Goal: Task Accomplishment & Management: Use online tool/utility

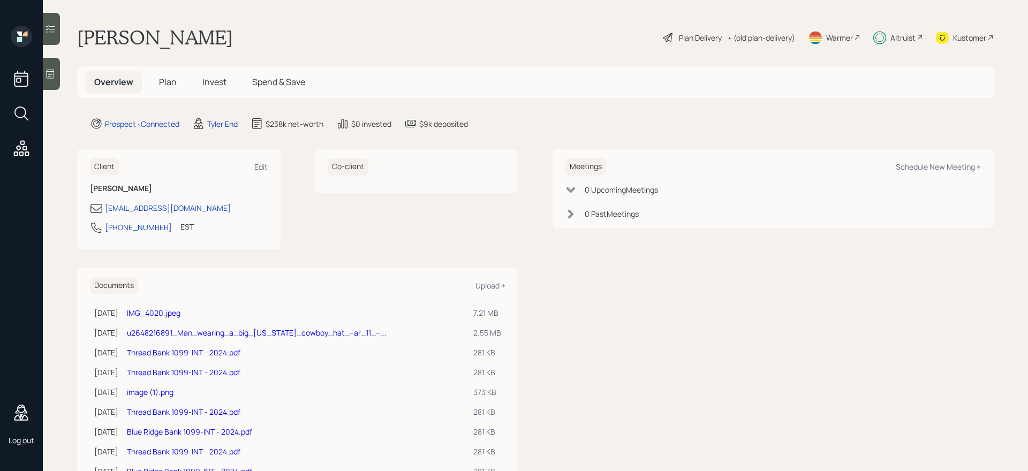
click at [16, 145] on icon at bounding box center [21, 148] width 19 height 19
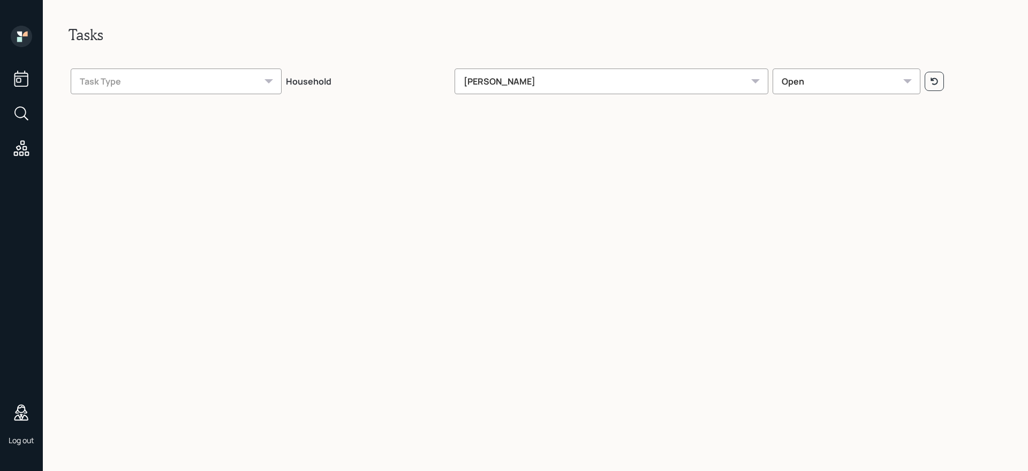
click at [657, 73] on div "[PERSON_NAME]" at bounding box center [612, 82] width 314 height 26
click at [930, 81] on icon at bounding box center [934, 81] width 9 height 9
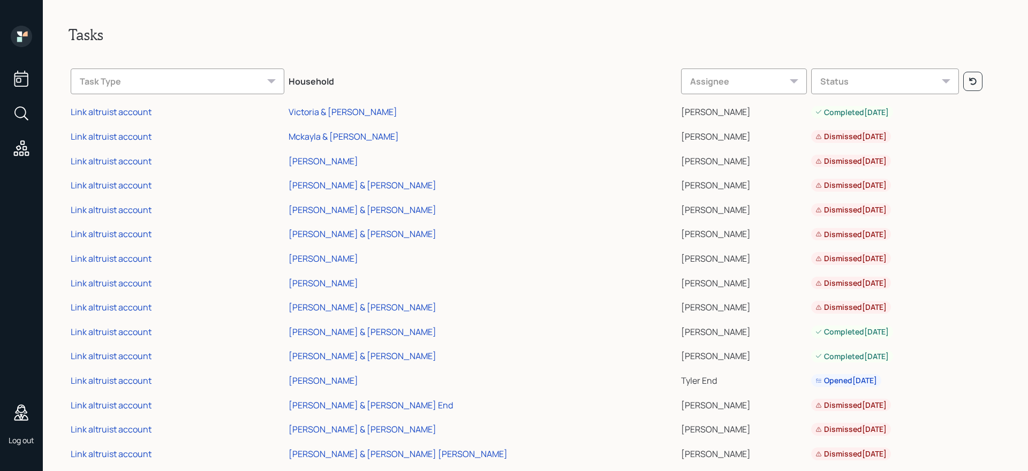
click at [819, 81] on div "Status" at bounding box center [884, 82] width 147 height 26
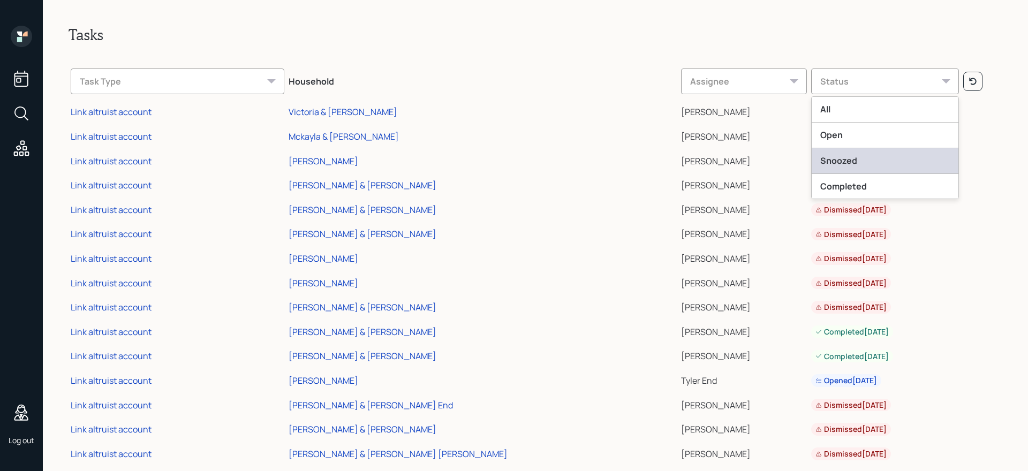
click at [812, 157] on div "Snoozed" at bounding box center [885, 161] width 146 height 26
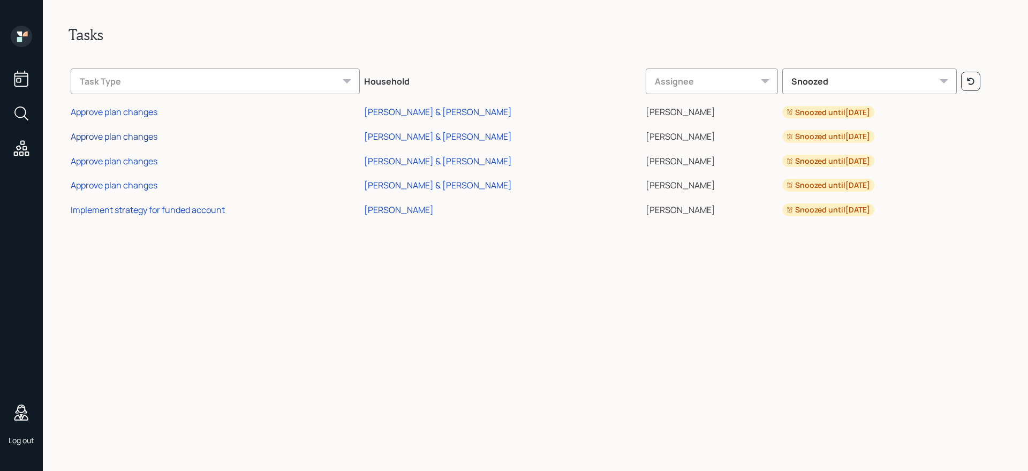
click at [120, 139] on div "Approve plan changes" at bounding box center [114, 137] width 87 height 12
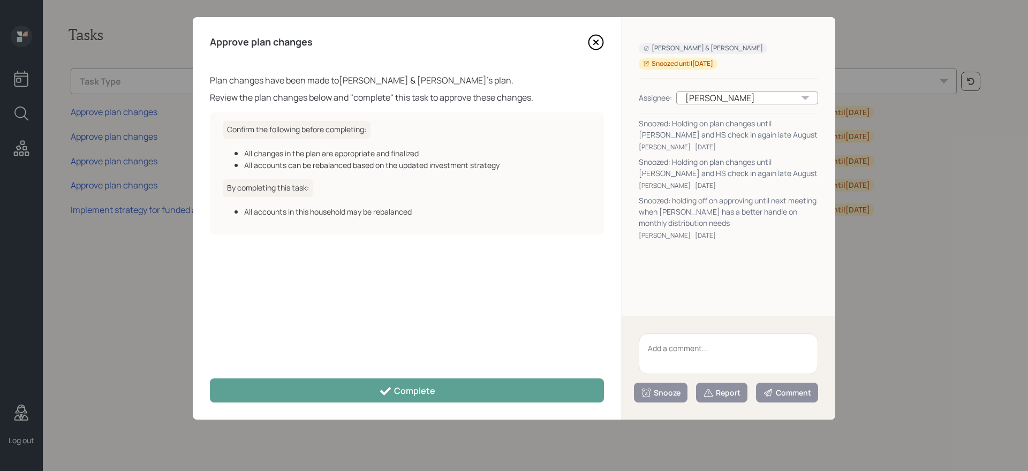
click at [594, 42] on icon at bounding box center [596, 42] width 16 height 16
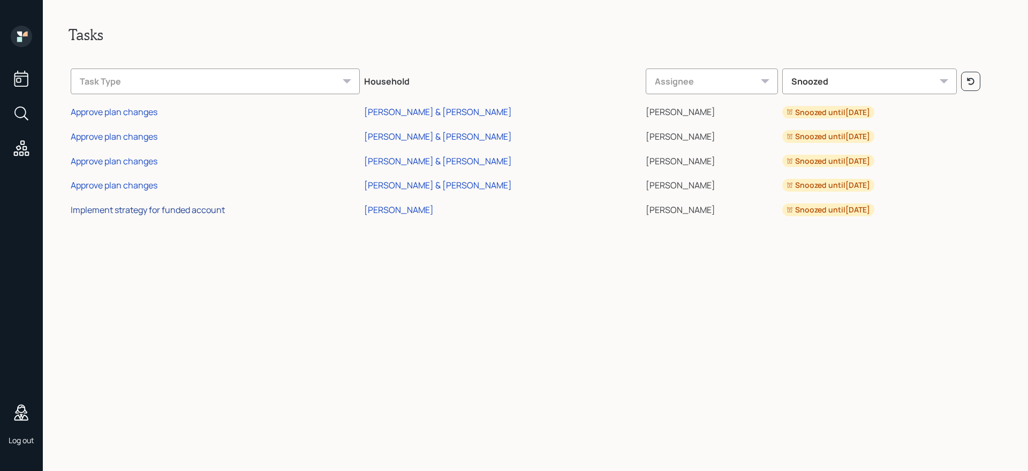
click at [140, 210] on div "Implement strategy for funded account" at bounding box center [148, 210] width 154 height 12
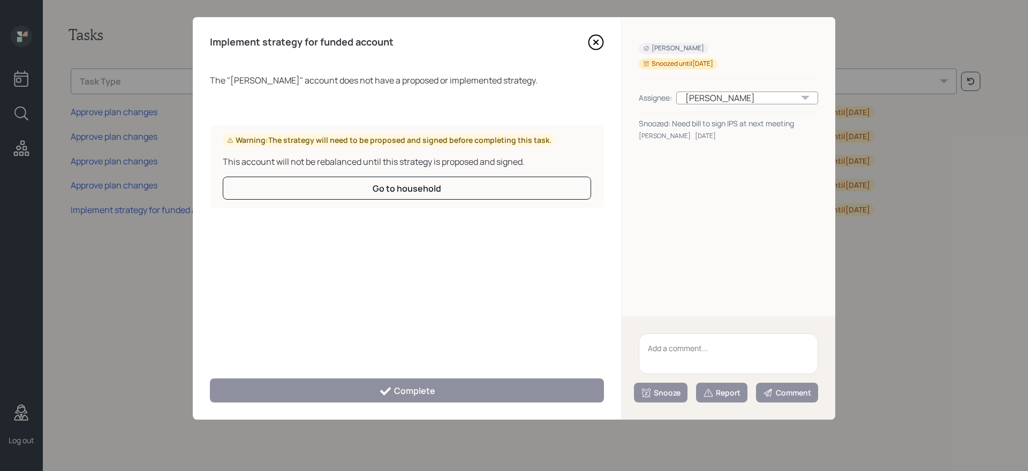
click at [594, 43] on icon at bounding box center [596, 42] width 16 height 16
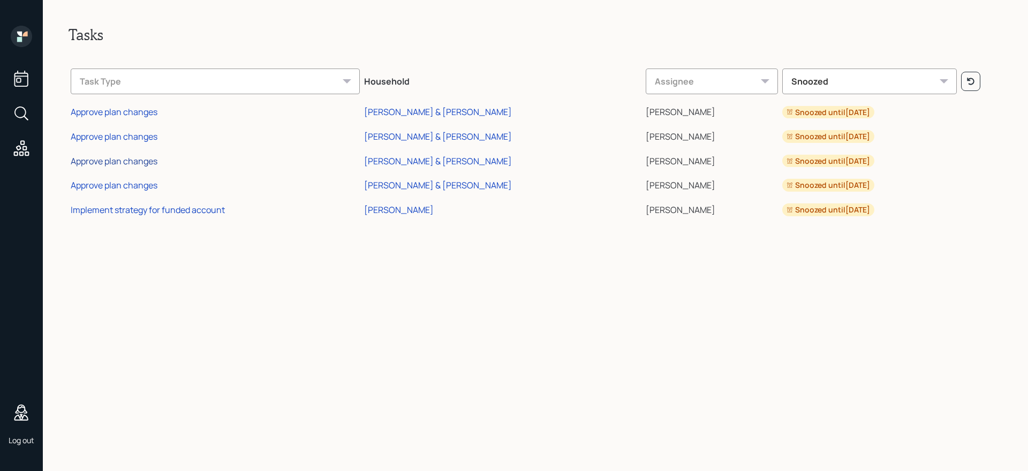
click at [140, 164] on div "Approve plan changes" at bounding box center [114, 161] width 87 height 12
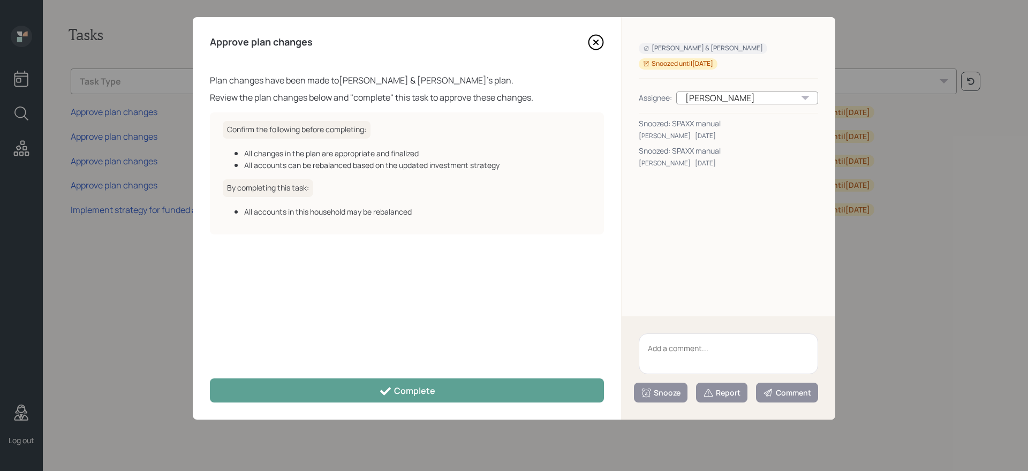
click at [596, 43] on icon at bounding box center [596, 42] width 4 height 4
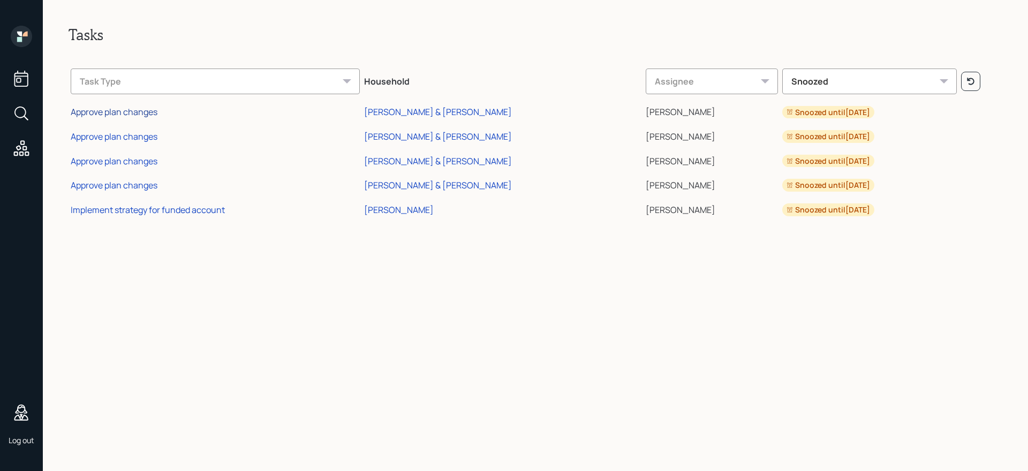
click at [138, 112] on div "Approve plan changes" at bounding box center [114, 112] width 87 height 12
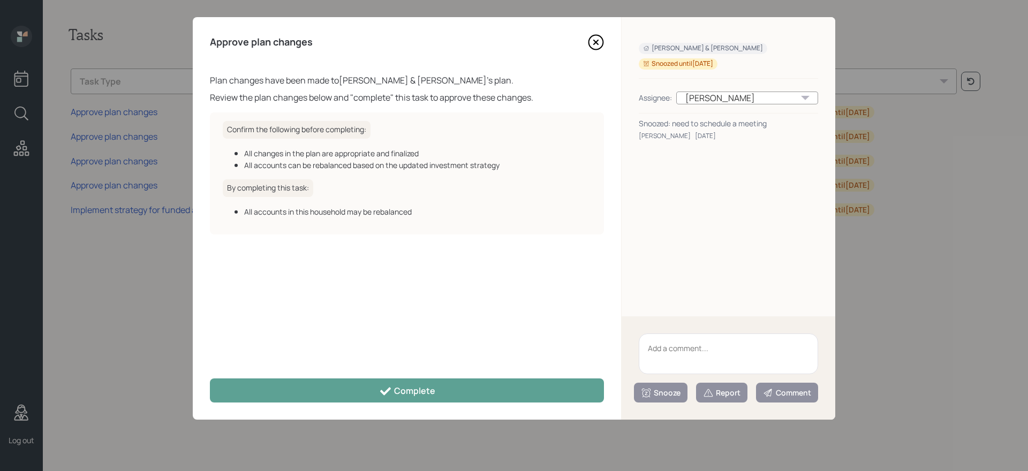
click at [594, 40] on icon at bounding box center [596, 42] width 4 height 4
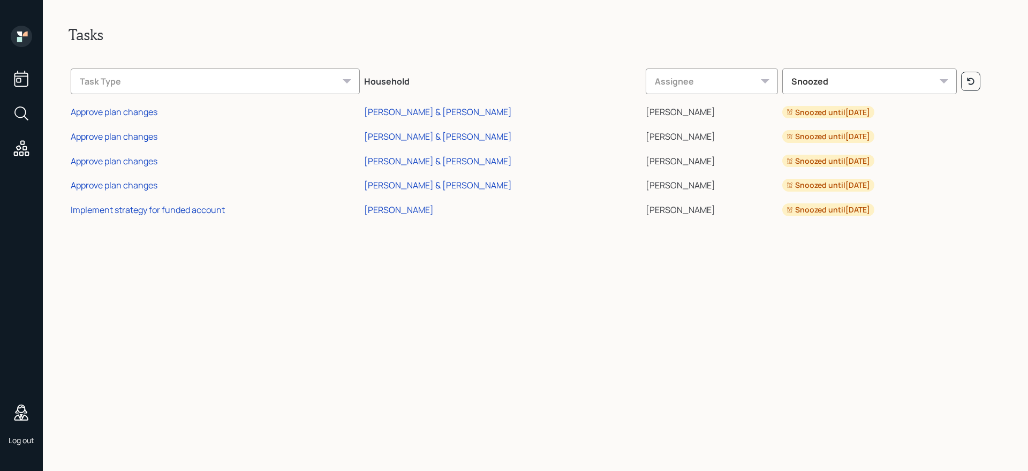
click at [803, 80] on div "Snoozed" at bounding box center [869, 82] width 174 height 26
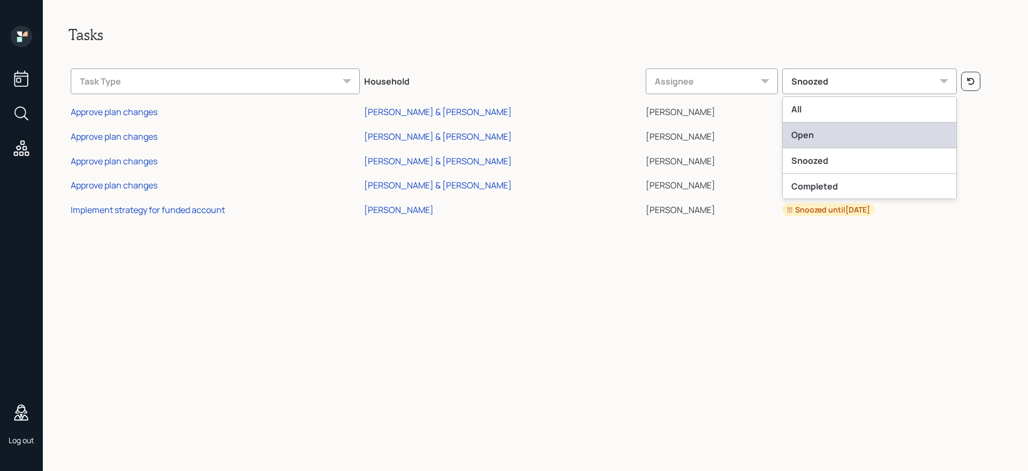
click at [783, 142] on div "Open" at bounding box center [869, 136] width 173 height 26
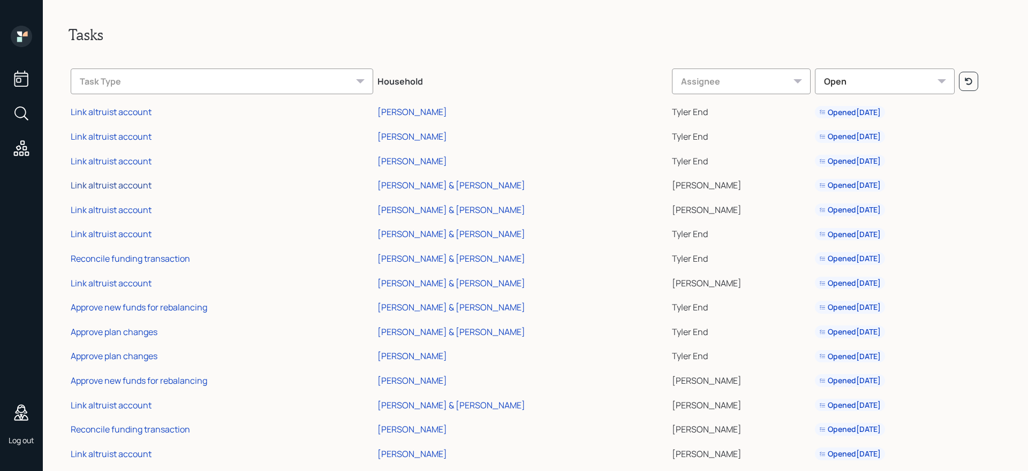
click at [100, 186] on div "Link altruist account" at bounding box center [111, 185] width 81 height 12
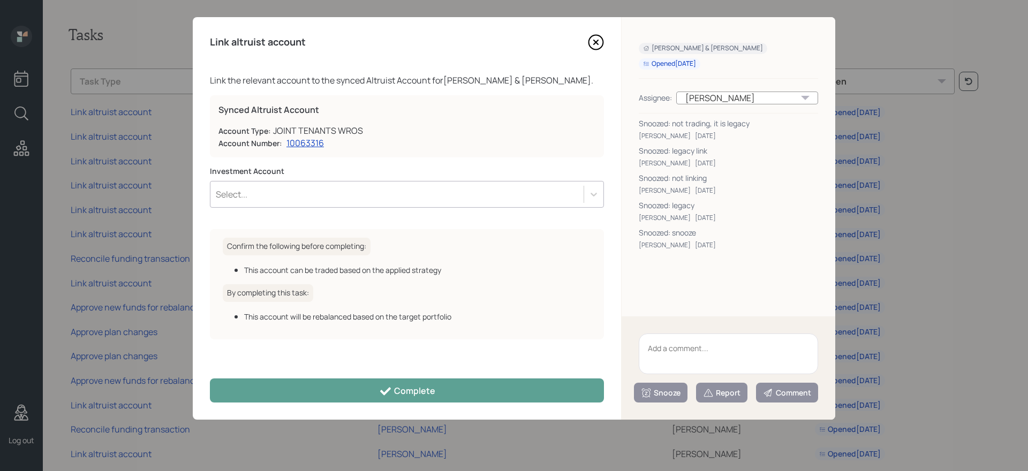
click at [599, 36] on icon at bounding box center [596, 42] width 16 height 16
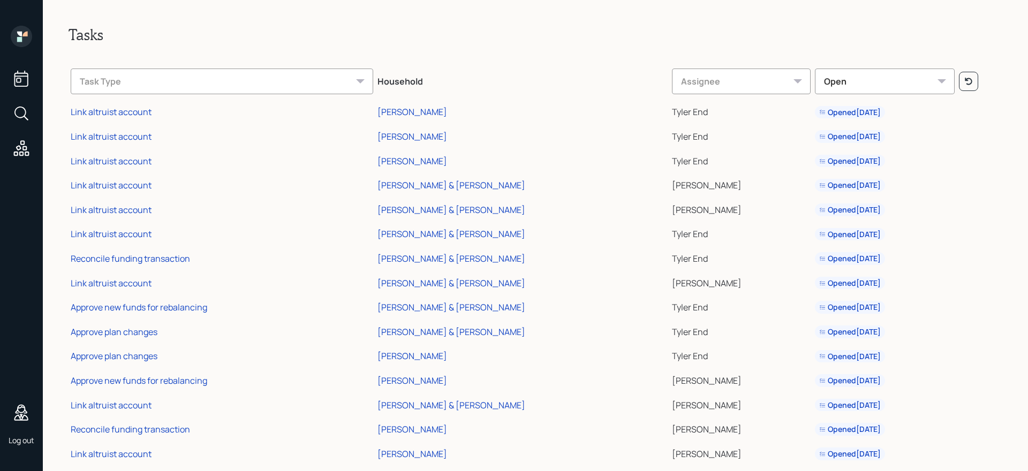
click at [247, 193] on td "Link altruist account" at bounding box center [222, 183] width 307 height 25
click at [117, 186] on div "Link altruist account" at bounding box center [111, 185] width 81 height 12
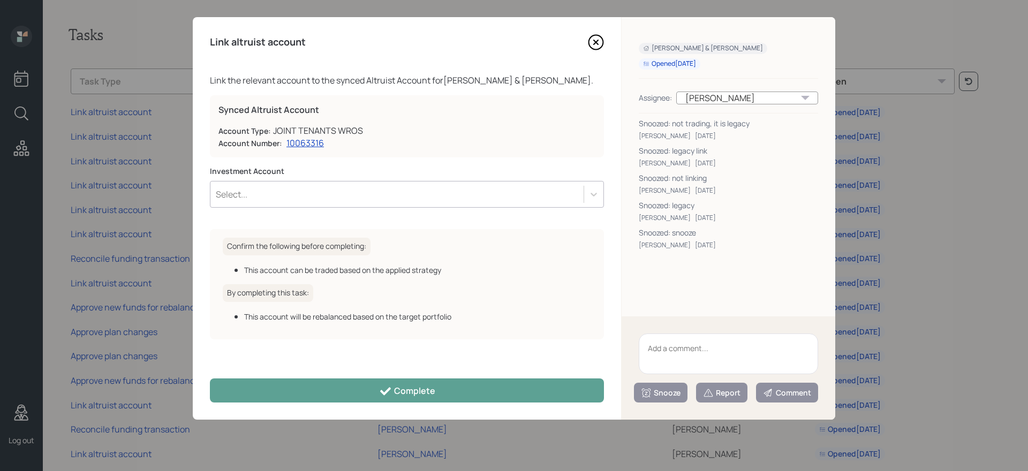
click at [595, 37] on icon at bounding box center [596, 42] width 16 height 16
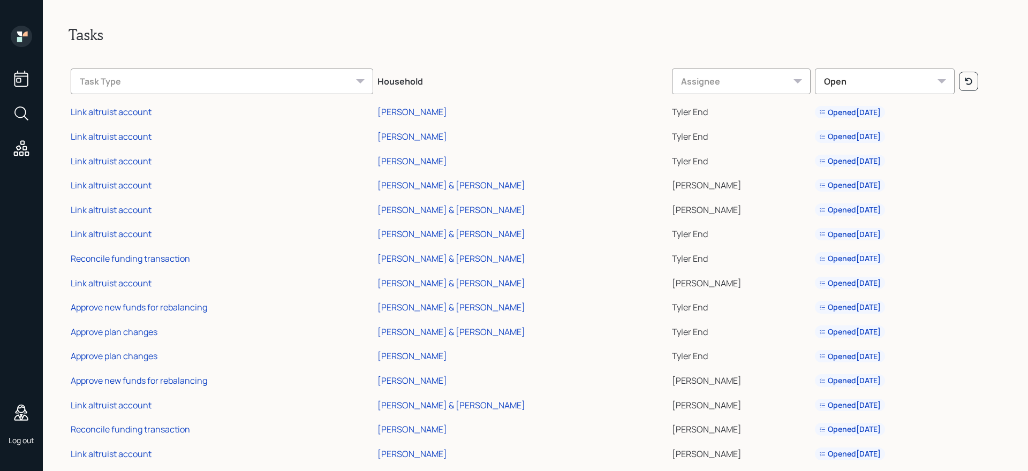
click at [292, 79] on div "Task Type" at bounding box center [222, 82] width 303 height 26
click at [674, 78] on div "Assignee" at bounding box center [741, 82] width 139 height 26
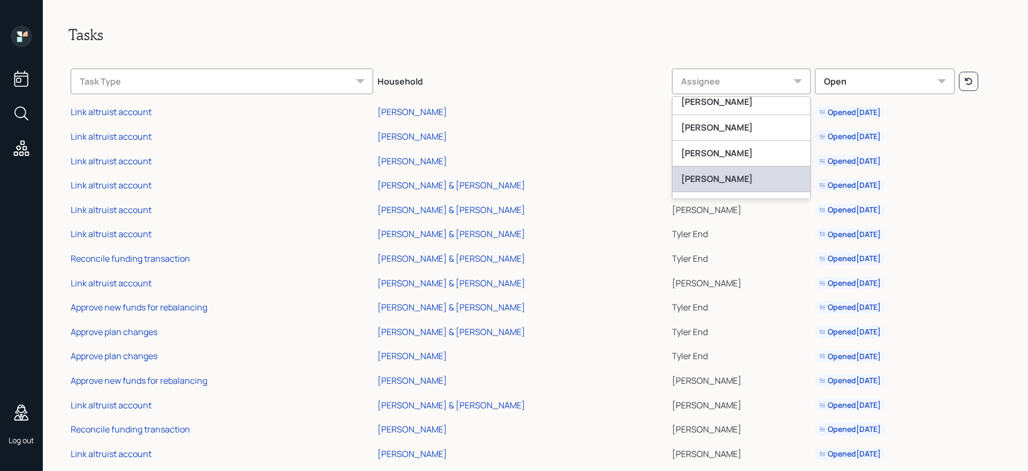
scroll to position [84, 0]
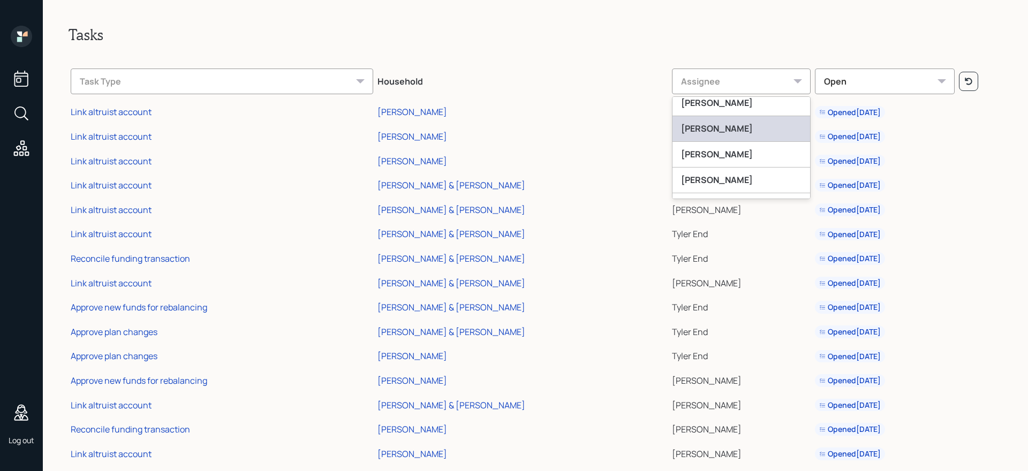
click at [676, 126] on div "[PERSON_NAME]" at bounding box center [741, 129] width 138 height 26
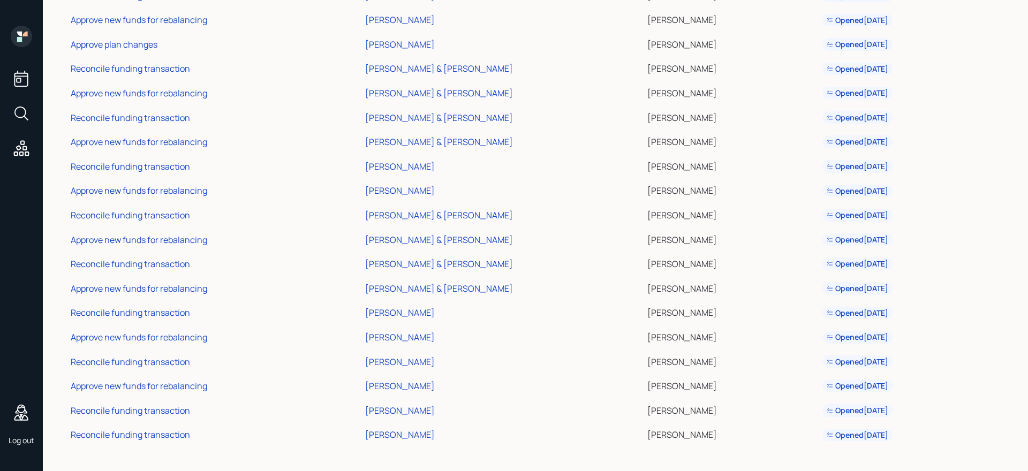
scroll to position [0, 0]
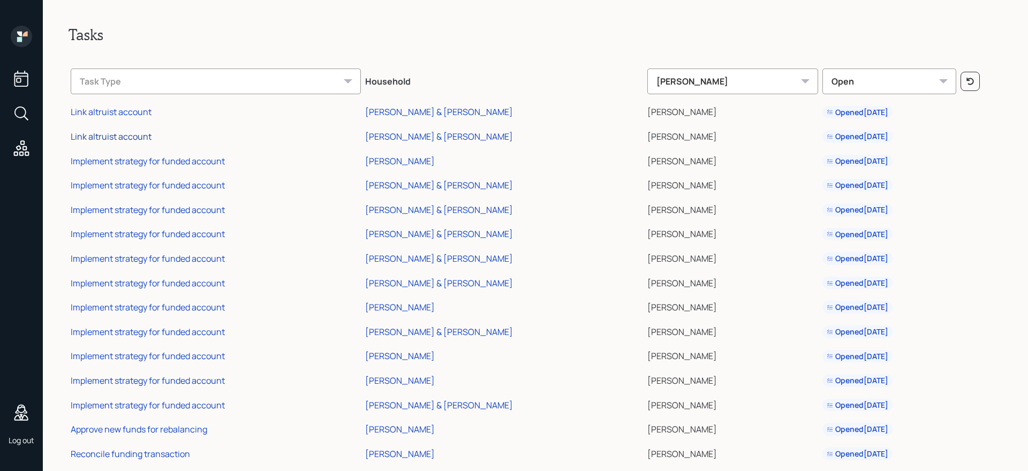
click at [126, 133] on div "Link altruist account" at bounding box center [111, 137] width 81 height 12
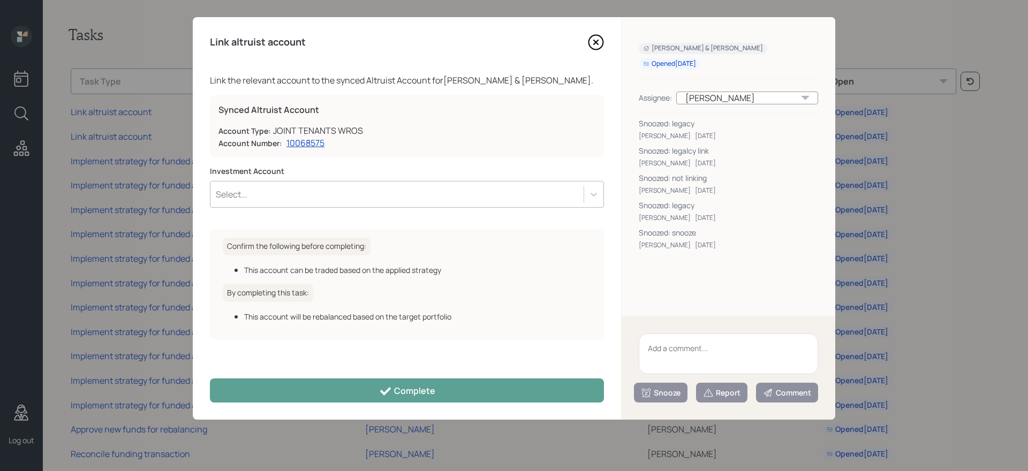
click at [594, 42] on icon at bounding box center [596, 42] width 16 height 16
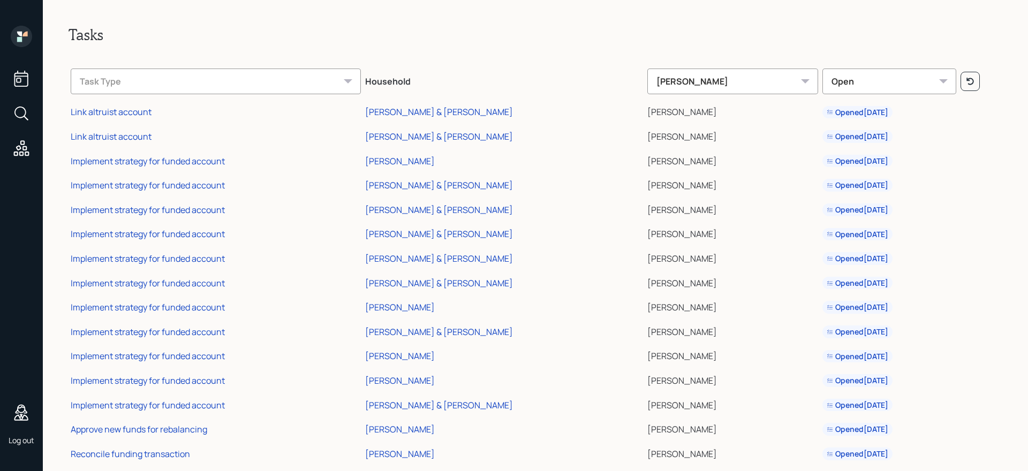
click at [143, 73] on div "Task Type" at bounding box center [216, 82] width 290 height 26
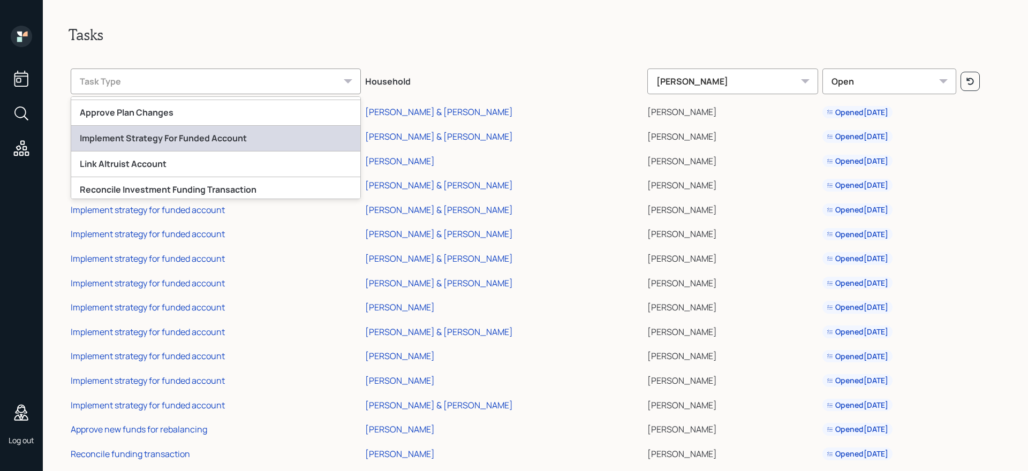
scroll to position [52, 0]
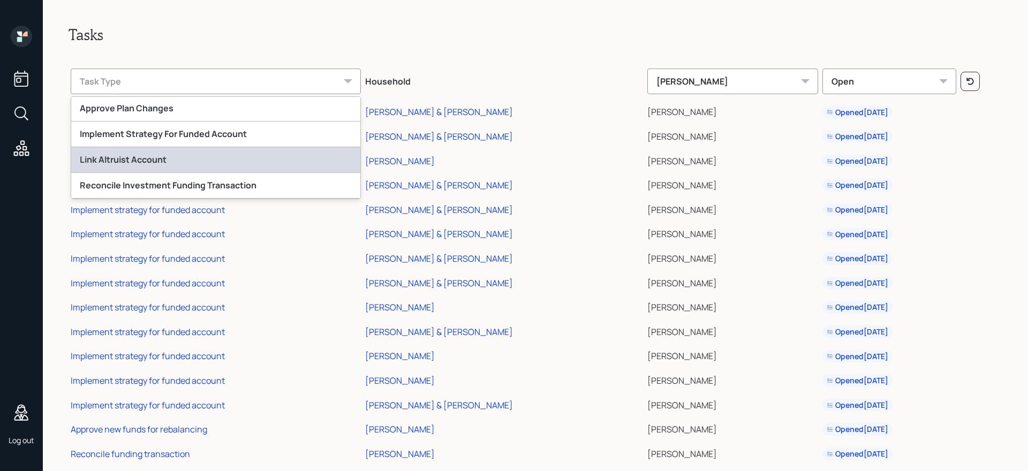
click at [156, 156] on div "Link Altruist Account" at bounding box center [215, 160] width 289 height 26
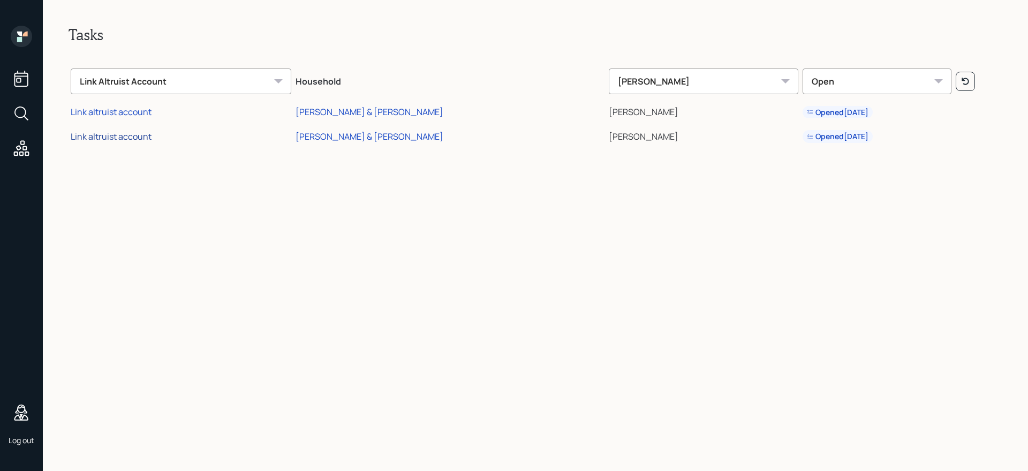
click at [119, 141] on div "Link altruist account" at bounding box center [111, 137] width 81 height 12
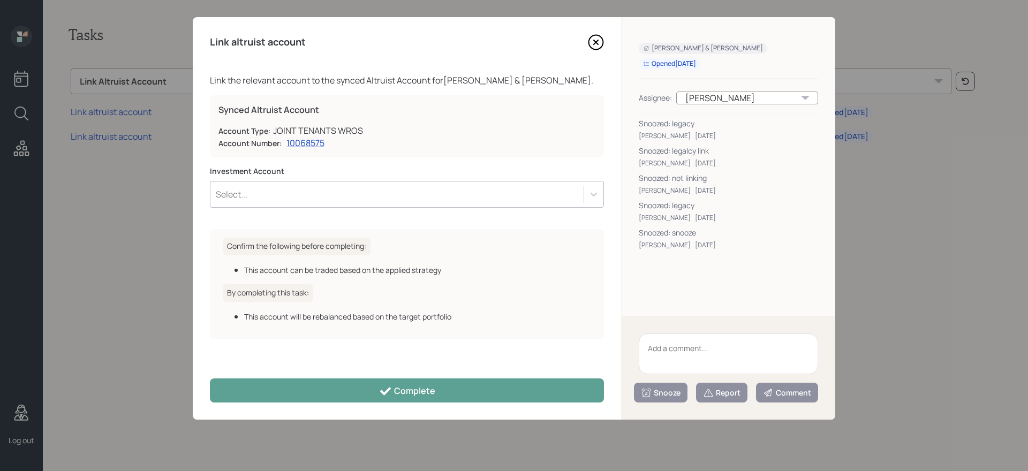
click at [604, 42] on div "Link altruist account Link the relevant account to the synced Altruist Account …" at bounding box center [407, 218] width 428 height 403
click at [601, 44] on icon at bounding box center [596, 42] width 16 height 16
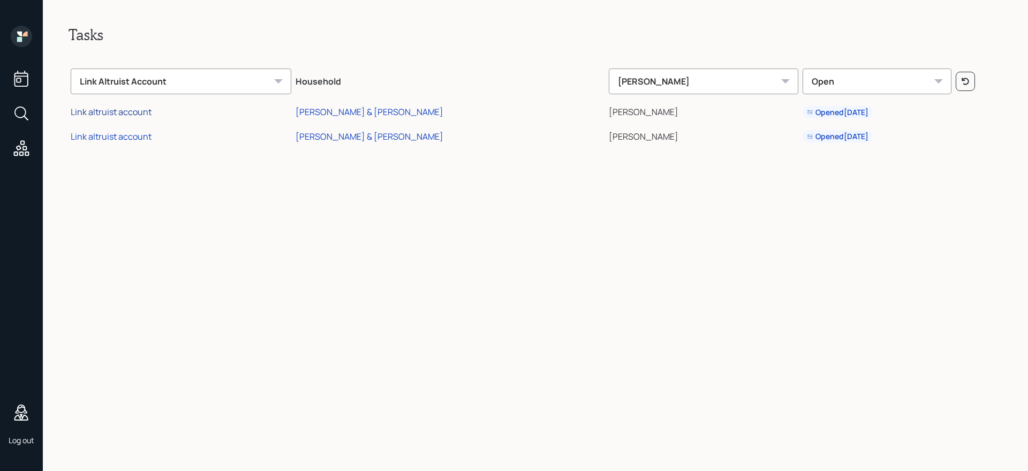
click at [142, 113] on div "Link altruist account" at bounding box center [111, 112] width 81 height 12
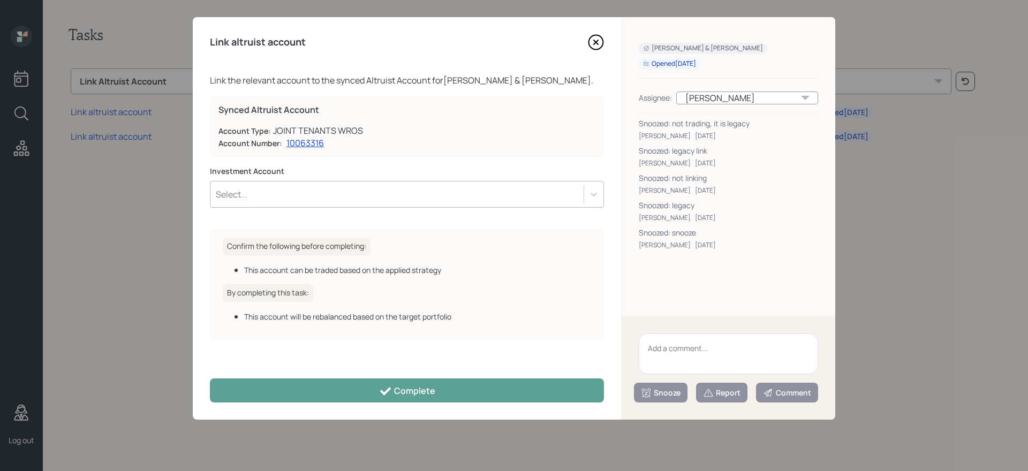
click at [597, 43] on icon at bounding box center [596, 42] width 4 height 4
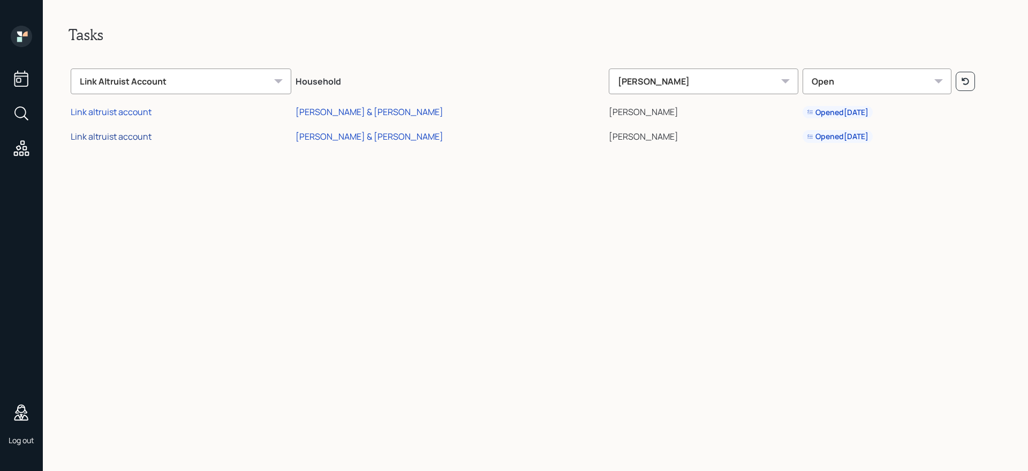
click at [94, 140] on div "Link altruist account" at bounding box center [111, 137] width 81 height 12
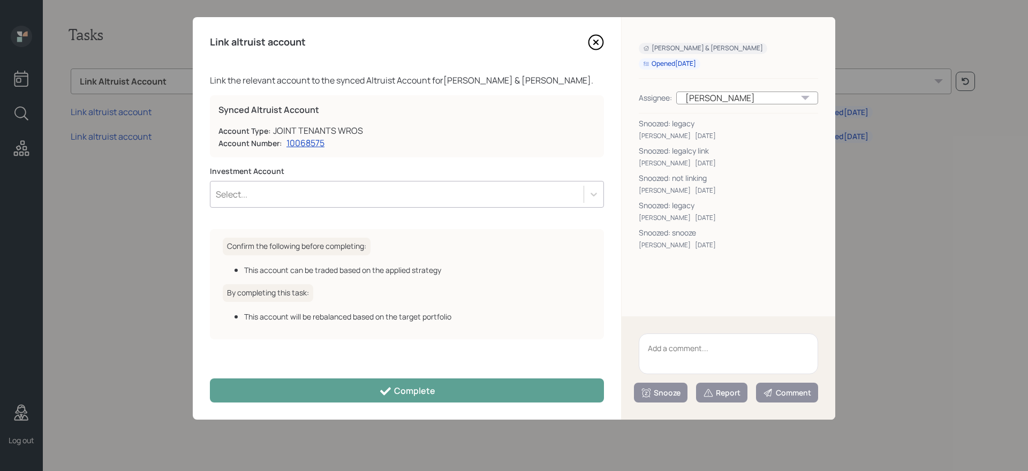
click at [597, 43] on icon at bounding box center [596, 42] width 4 height 4
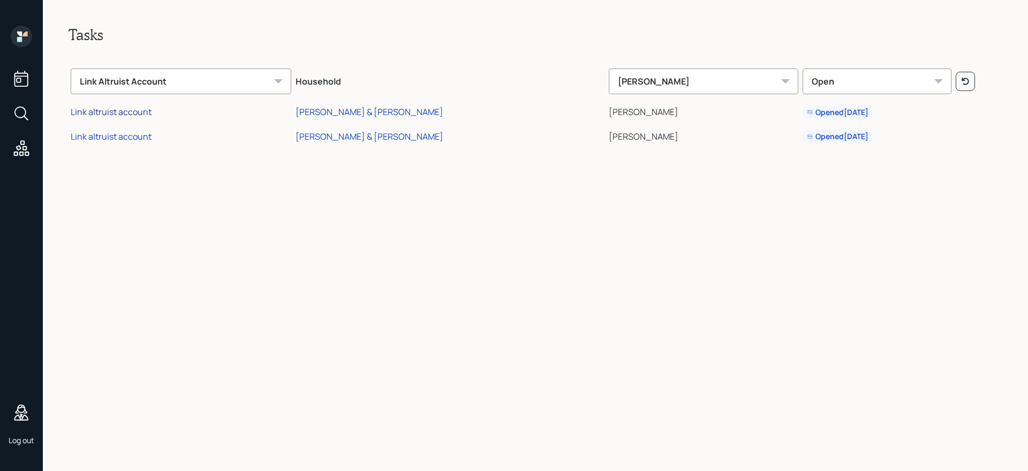
click at [116, 112] on div "Link altruist account" at bounding box center [111, 112] width 81 height 12
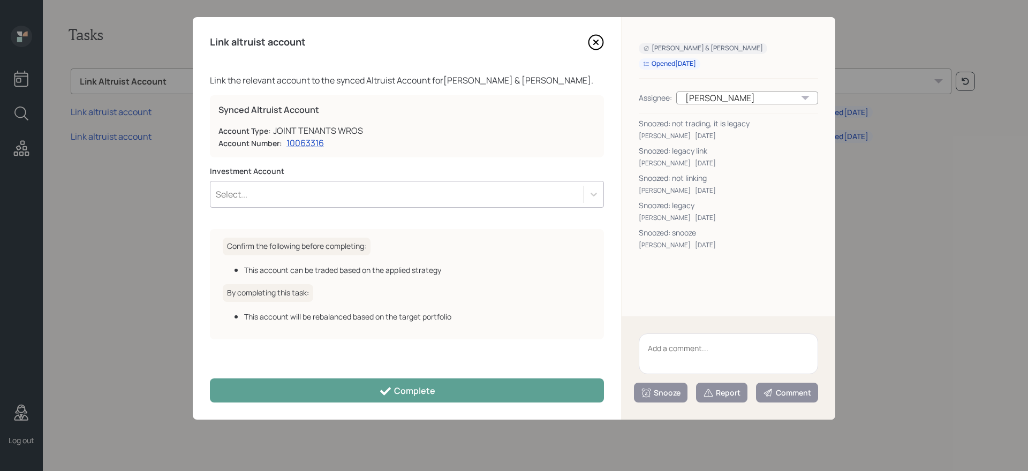
click at [801, 284] on div "Betsy & George Vozary Opened Jul 31, 2025 Assignee: Eric Schwartz Snoozed: not …" at bounding box center [729, 166] width 214 height 299
click at [701, 342] on textarea at bounding box center [728, 354] width 179 height 41
type textarea "a"
type textarea "This is a legacy account"
click at [673, 393] on div "Snooze" at bounding box center [661, 393] width 40 height 11
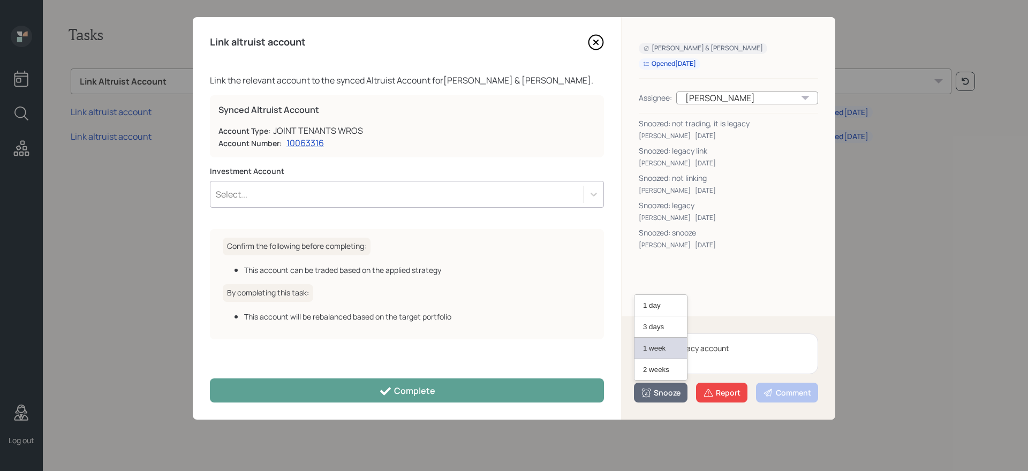
click at [667, 347] on button "1 week" at bounding box center [660, 348] width 52 height 21
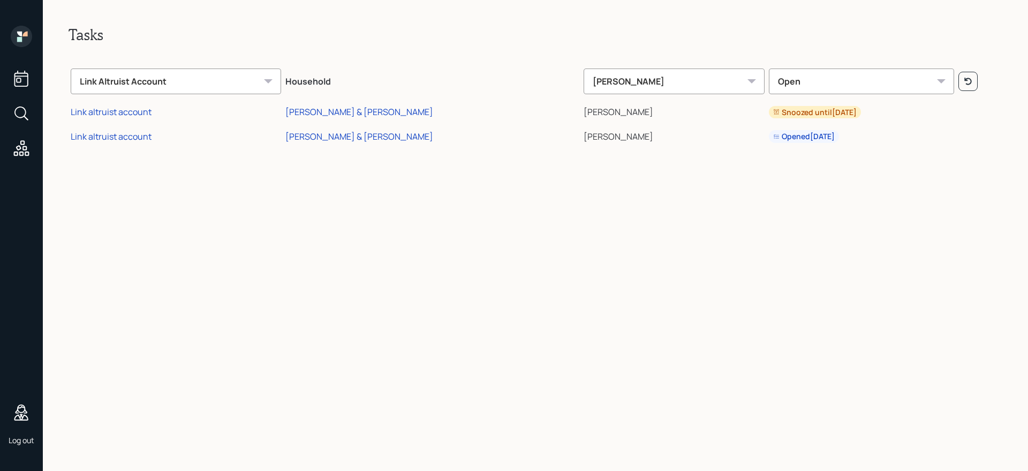
click at [384, 205] on div "Tasks Link Altruist Account Household Eric Schwartz Open Link altruist account …" at bounding box center [535, 235] width 985 height 471
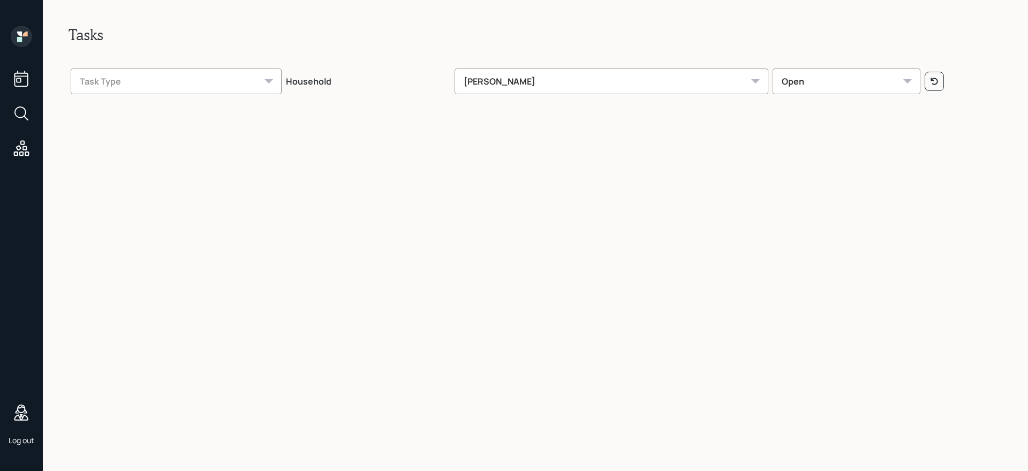
click at [560, 74] on div "[PERSON_NAME]" at bounding box center [612, 82] width 314 height 26
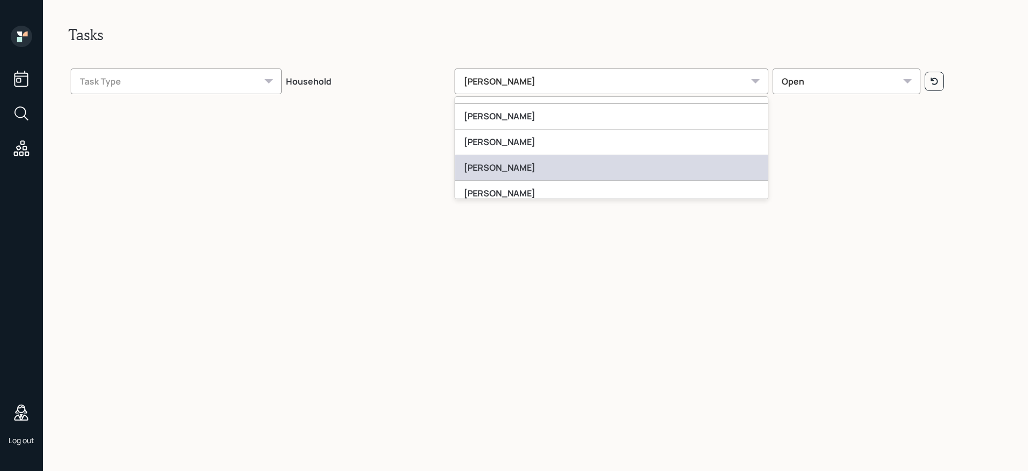
scroll to position [58, 0]
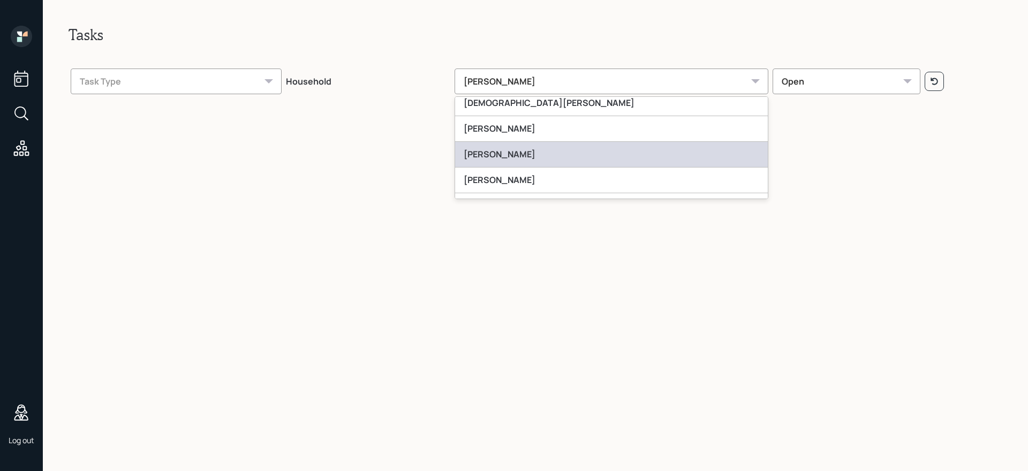
click at [536, 155] on div "[PERSON_NAME]" at bounding box center [611, 155] width 313 height 26
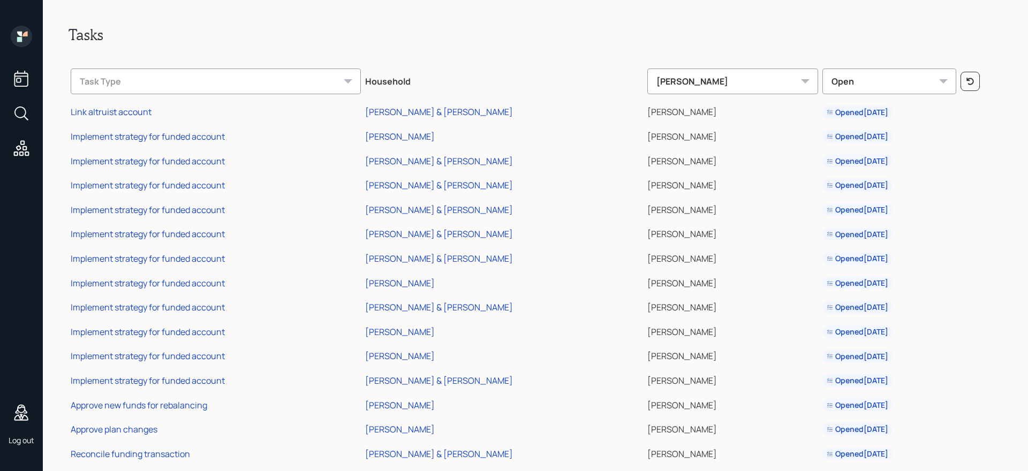
click at [849, 84] on div "Open" at bounding box center [889, 82] width 134 height 26
click at [465, 74] on th "Household" at bounding box center [504, 79] width 282 height 37
click at [110, 114] on div "Link altruist account" at bounding box center [111, 112] width 81 height 12
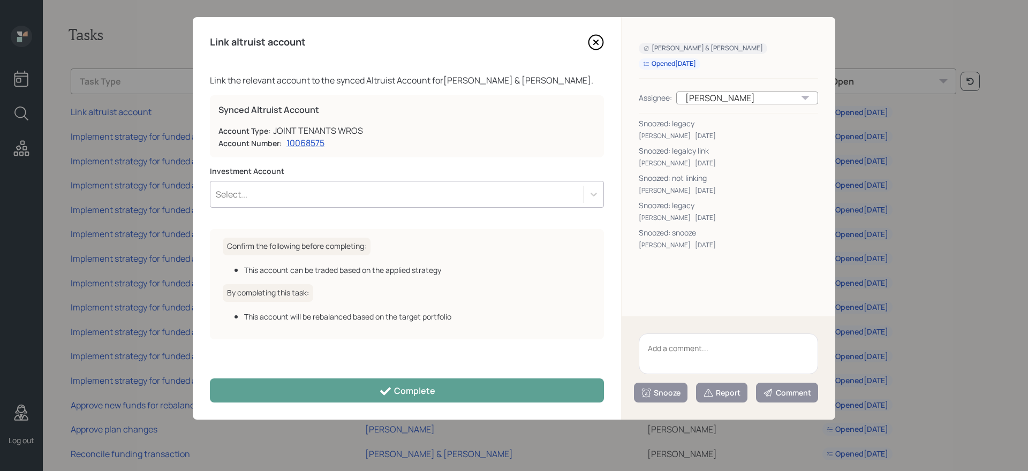
click at [700, 353] on textarea at bounding box center [728, 354] width 179 height 41
type textarea "Legacy account"
click at [655, 394] on div "Snooze" at bounding box center [661, 393] width 40 height 11
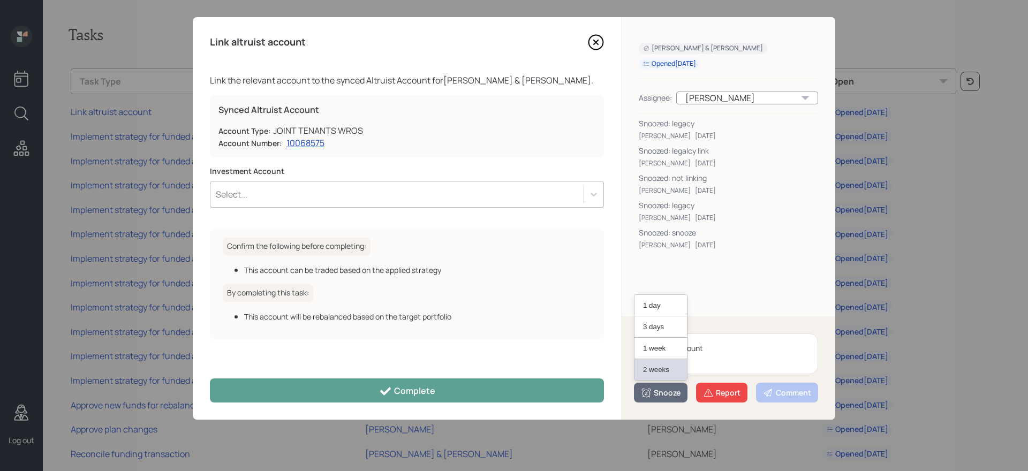
click at [658, 373] on button "2 weeks" at bounding box center [660, 369] width 52 height 21
